Goal: Information Seeking & Learning: Learn about a topic

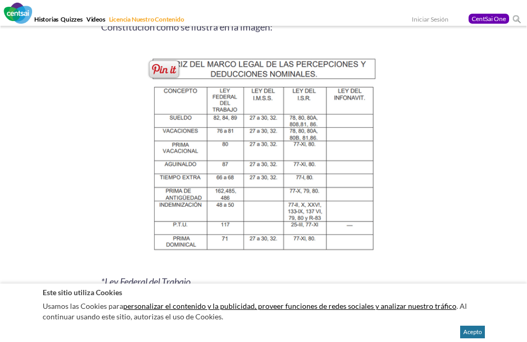
scroll to position [1475, 0]
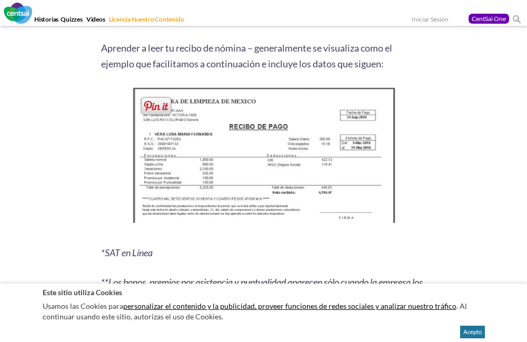
click at [216, 179] on img at bounding box center [264, 158] width 270 height 147
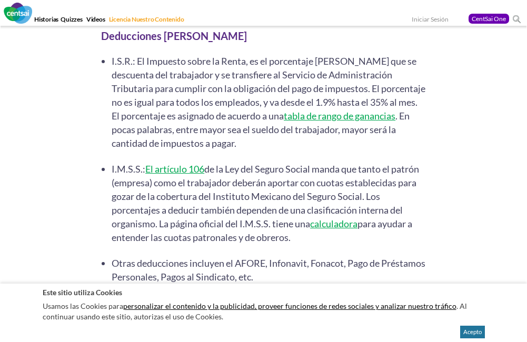
scroll to position [3116, 0]
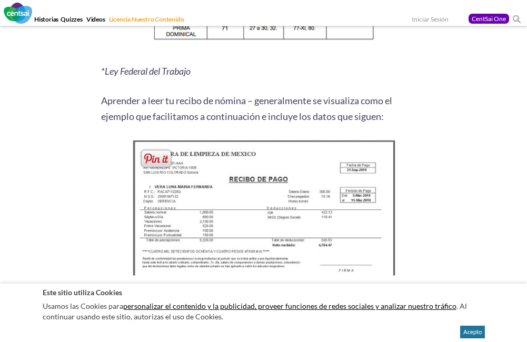
scroll to position [1580, 0]
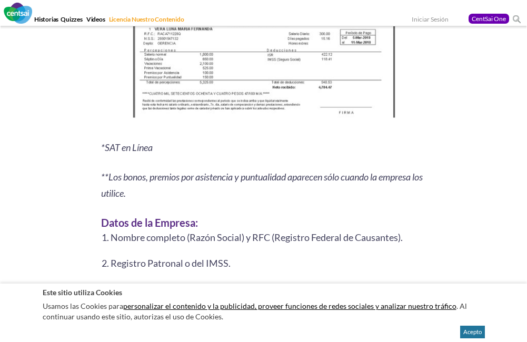
click at [190, 102] on img at bounding box center [264, 52] width 270 height 147
click at [213, 99] on img at bounding box center [264, 52] width 270 height 147
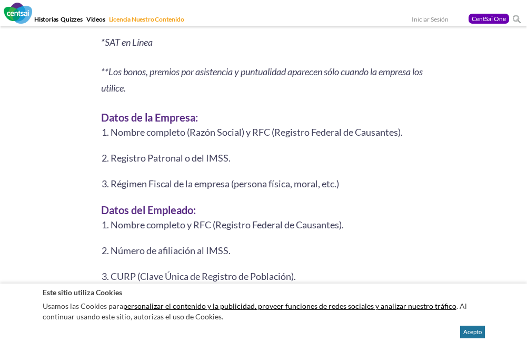
scroll to position [1949, 0]
